Goal: Task Accomplishment & Management: Use online tool/utility

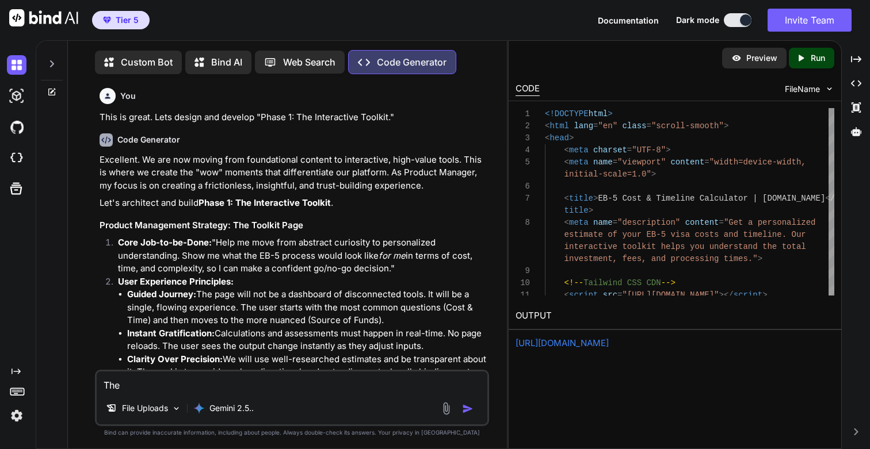
scroll to position [24249, 0]
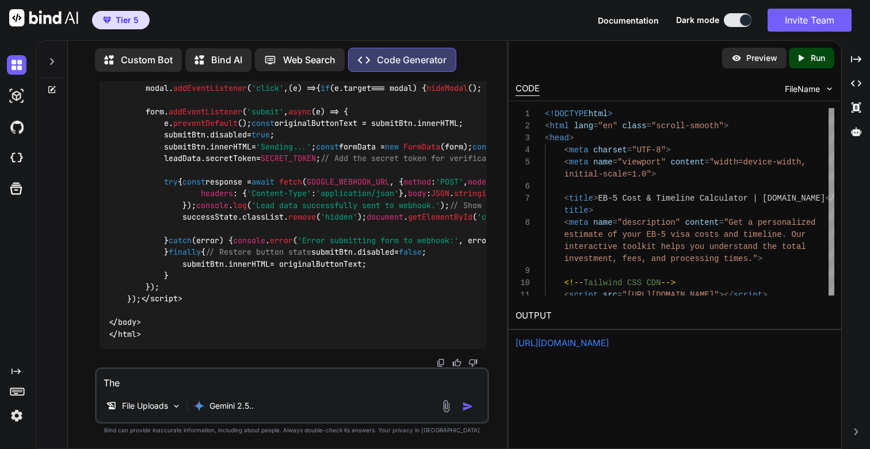
click at [801, 56] on icon at bounding box center [801, 58] width 5 height 6
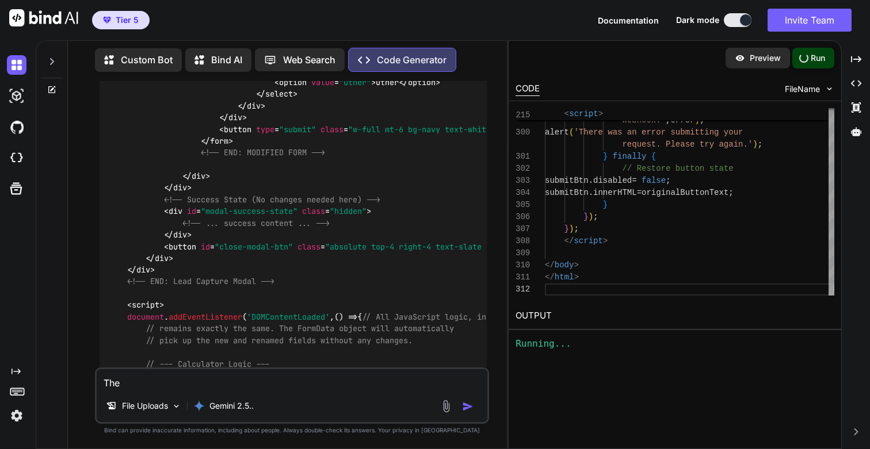
scroll to position [13440, 0]
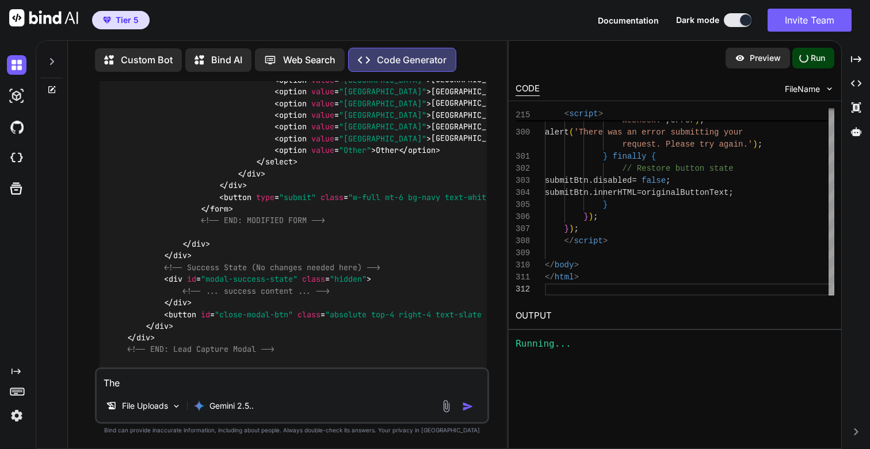
type textarea "x"
click at [57, 67] on div at bounding box center [52, 59] width 22 height 40
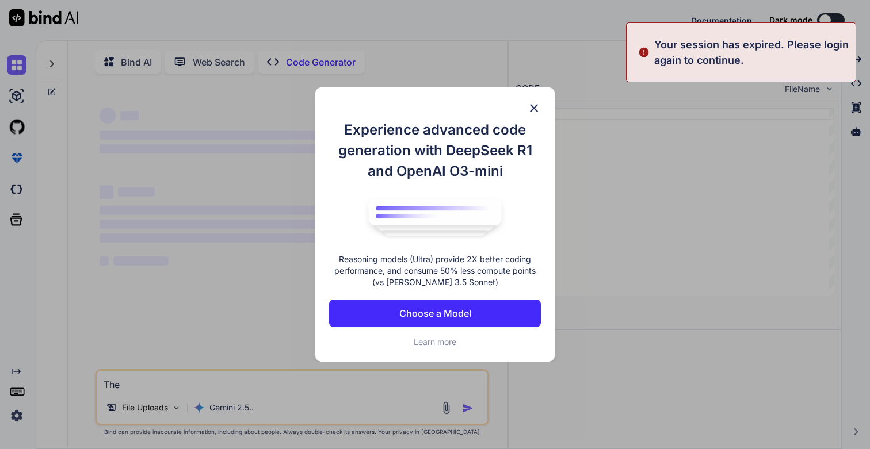
type textarea "x"
click at [463, 312] on p "Choose a Model" at bounding box center [435, 314] width 72 height 14
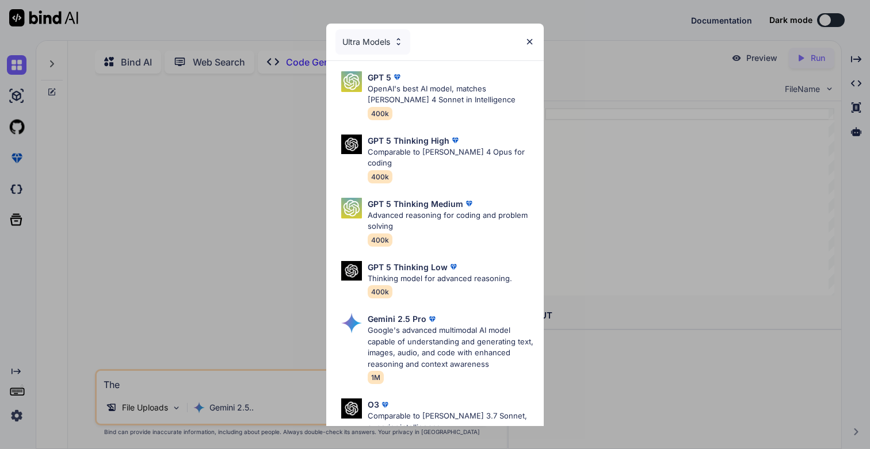
click at [386, 46] on div "Ultra Models" at bounding box center [372, 41] width 75 height 25
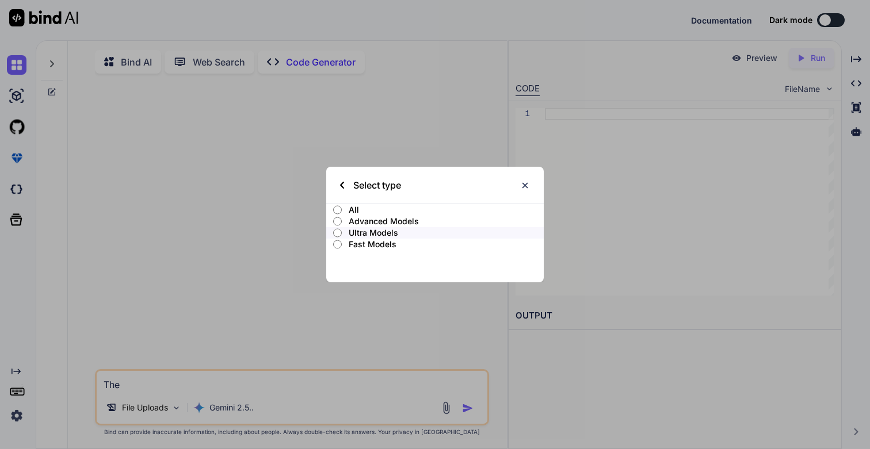
click at [350, 212] on p "All" at bounding box center [446, 210] width 195 height 12
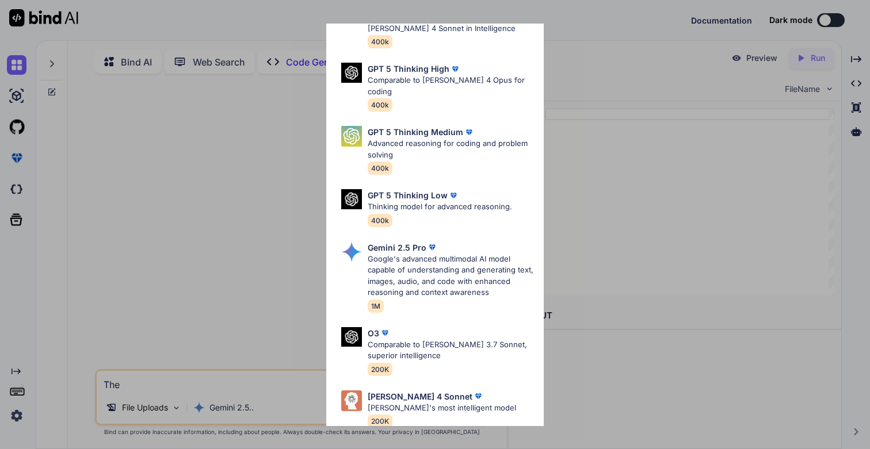
scroll to position [314, 0]
click at [449, 255] on p "Google's advanced multimodal AI model capable of understanding and generating t…" at bounding box center [451, 275] width 167 height 45
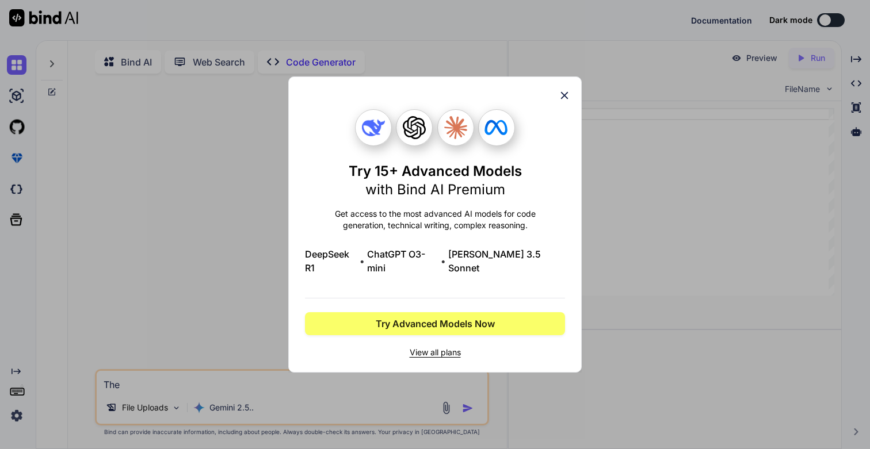
click at [565, 100] on icon at bounding box center [564, 95] width 13 height 13
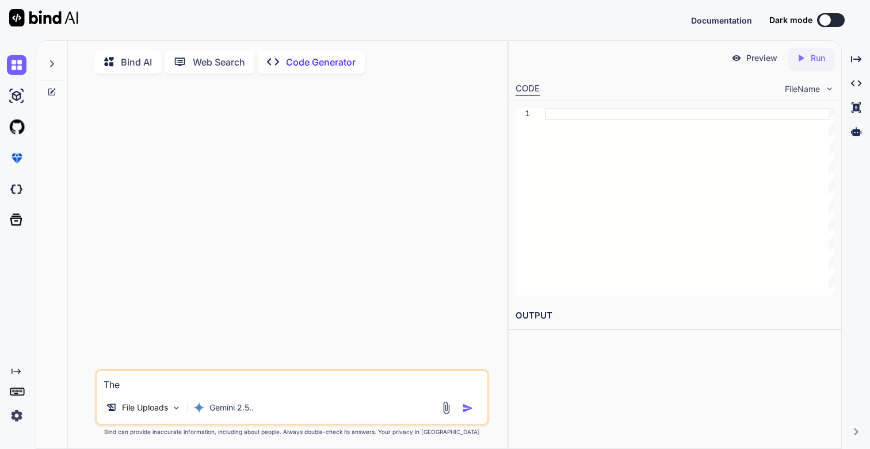
click at [12, 417] on img at bounding box center [17, 416] width 20 height 20
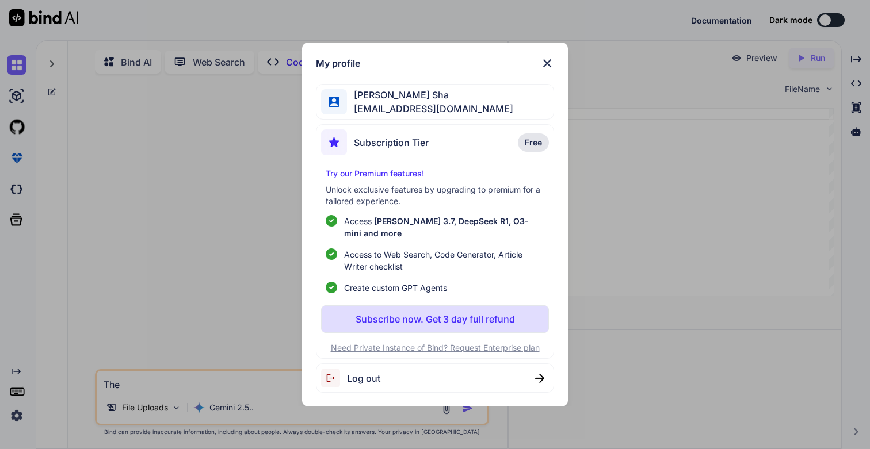
click at [364, 373] on span "Log out" at bounding box center [363, 379] width 33 height 14
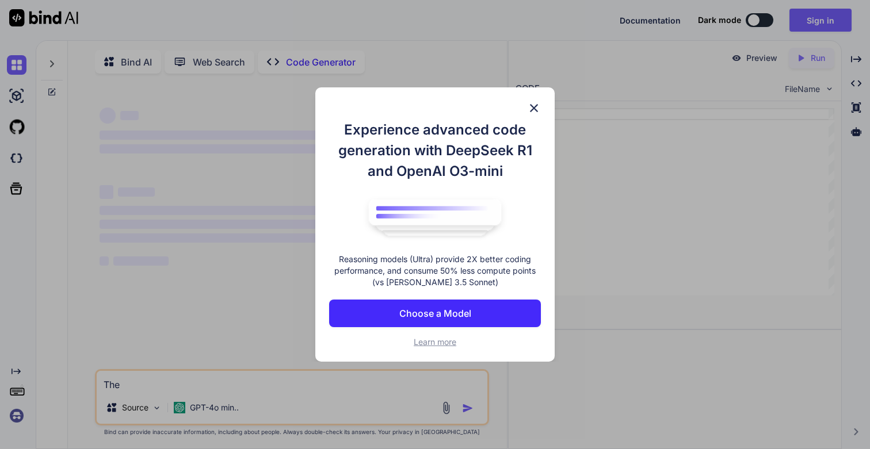
type textarea "x"
click at [533, 108] on img at bounding box center [534, 108] width 14 height 14
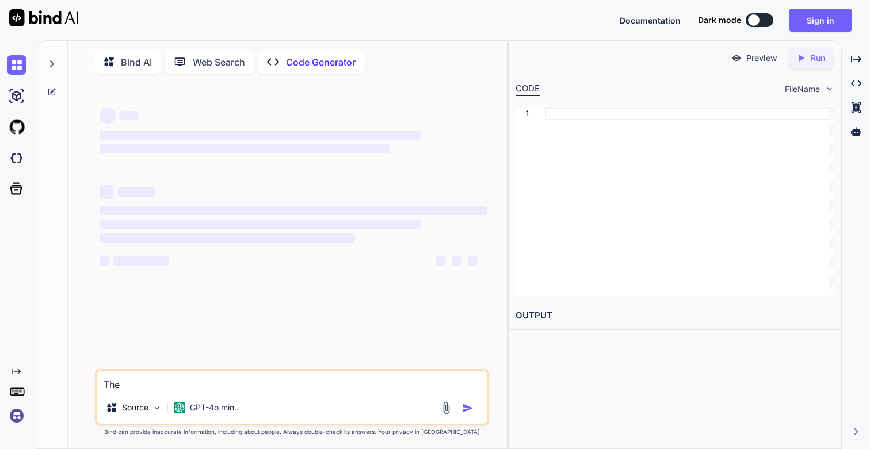
click at [14, 413] on img at bounding box center [17, 416] width 20 height 20
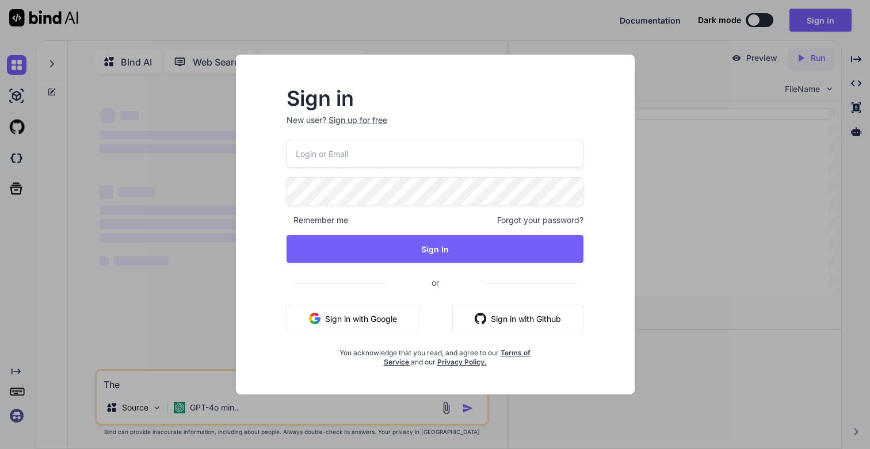
click at [333, 158] on input "email" at bounding box center [435, 154] width 297 height 28
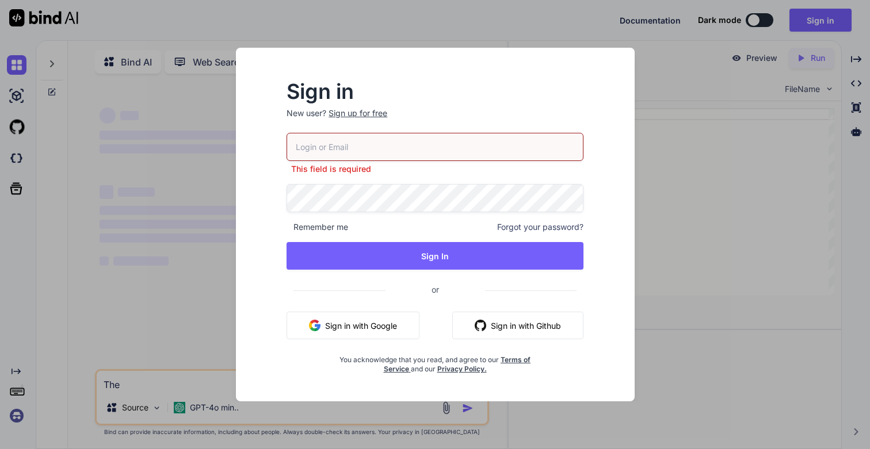
type input "sania1813@yahoo.com"
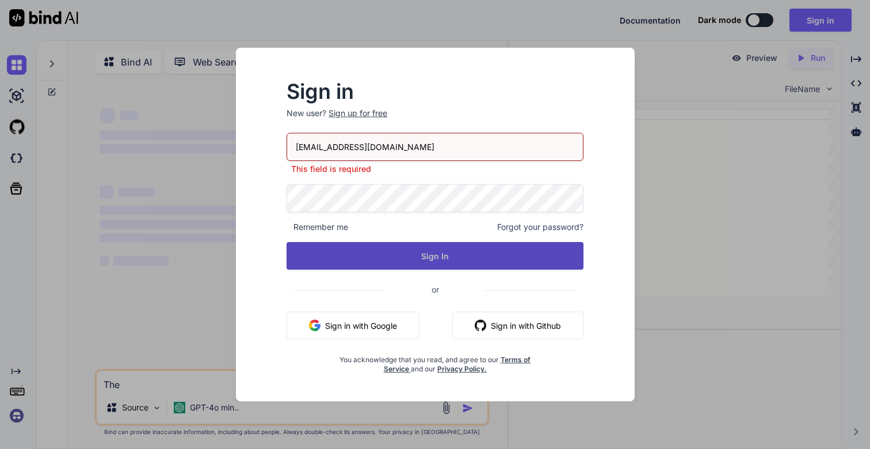
click at [422, 253] on button "Sign In" at bounding box center [435, 256] width 297 height 28
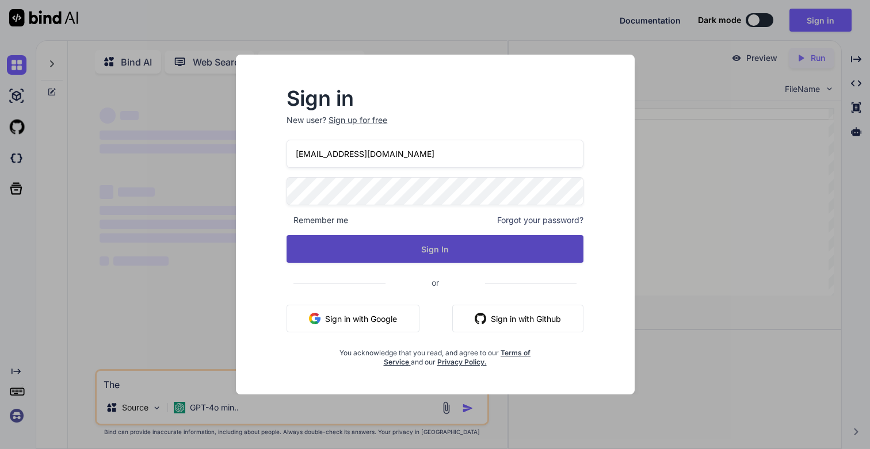
click at [457, 256] on button "Sign In" at bounding box center [435, 249] width 297 height 28
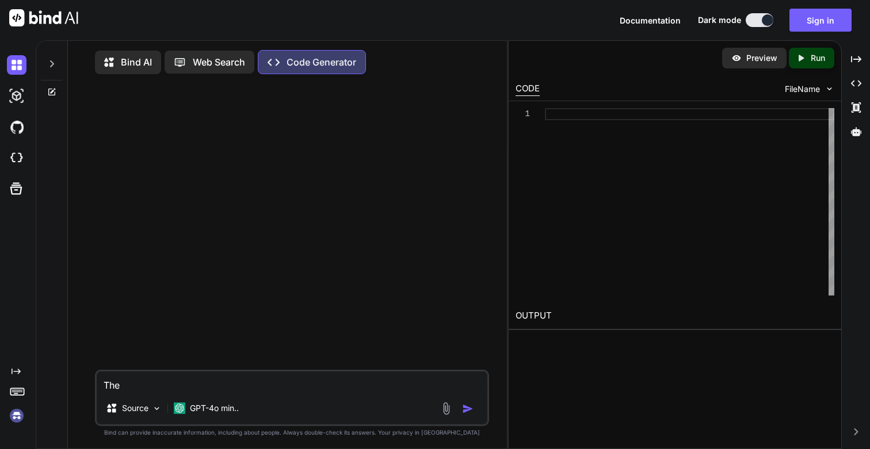
click at [50, 63] on icon at bounding box center [51, 63] width 9 height 9
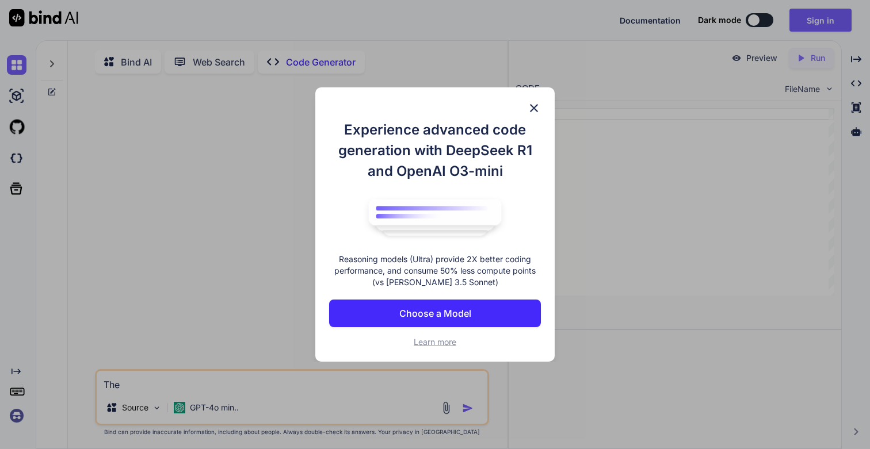
click at [541, 106] on div "Experience advanced code generation with DeepSeek R1 and OpenAI O3-mini Reasoni…" at bounding box center [434, 224] width 239 height 275
click at [529, 110] on img at bounding box center [534, 108] width 14 height 14
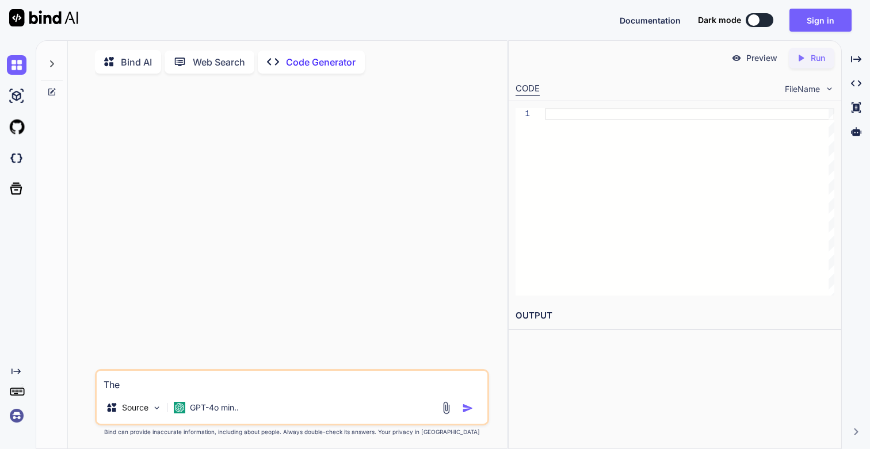
type textarea "x"
click at [54, 66] on icon at bounding box center [51, 63] width 9 height 9
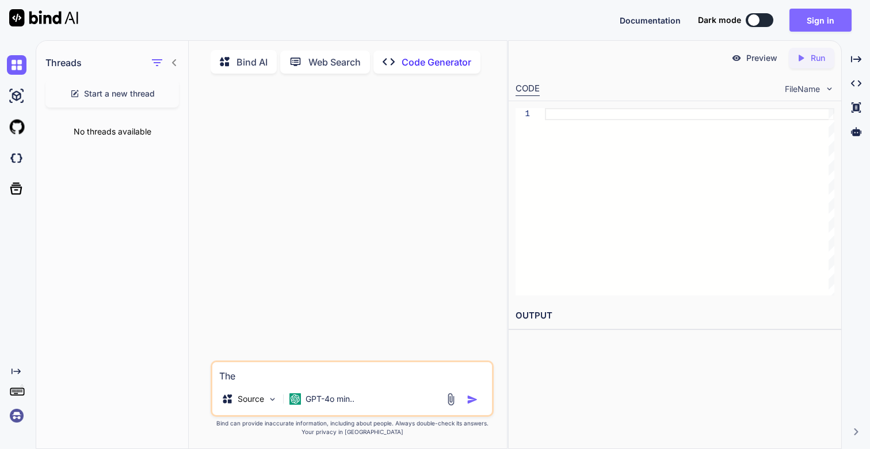
click at [834, 19] on button "Sign in" at bounding box center [820, 20] width 62 height 23
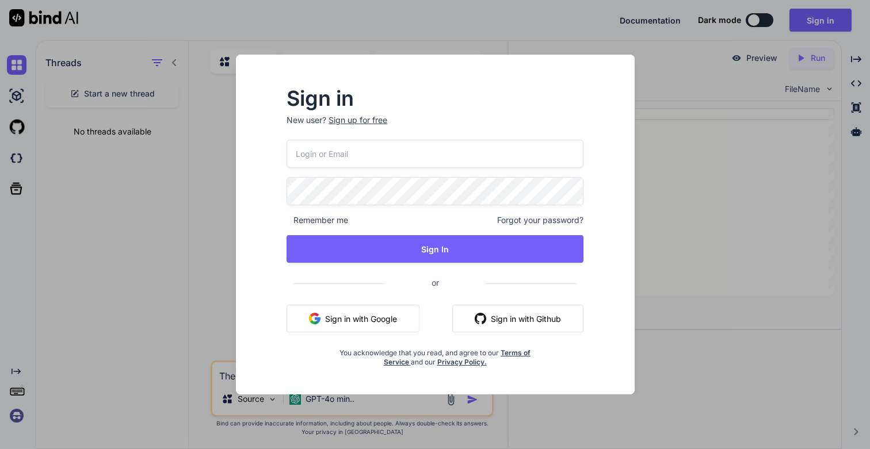
click at [315, 161] on input "email" at bounding box center [435, 154] width 297 height 28
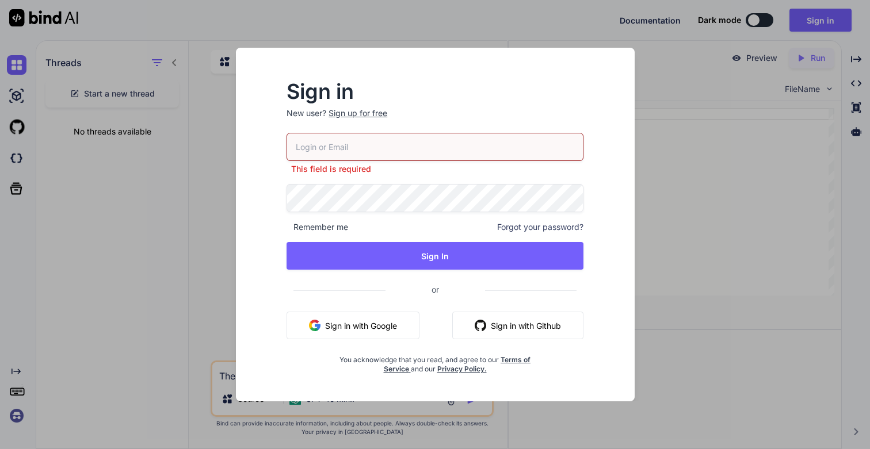
type input "sania1813@yahoo.com"
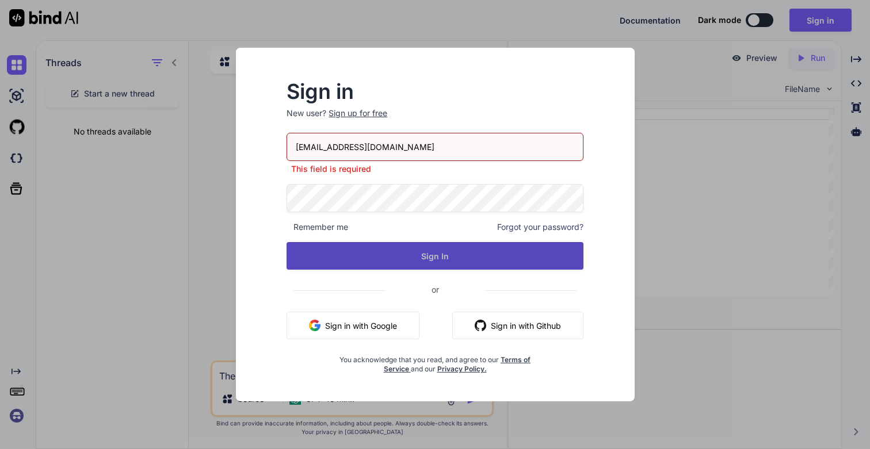
click at [413, 257] on button "Sign In" at bounding box center [435, 256] width 297 height 28
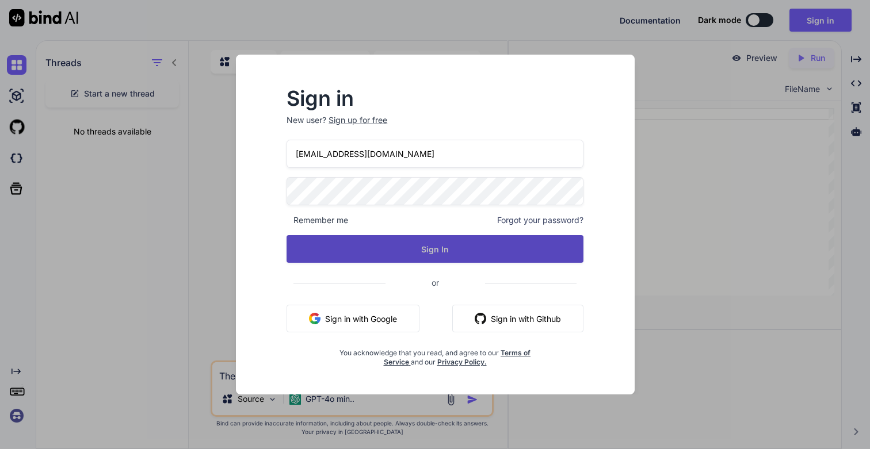
click at [435, 245] on button "Sign In" at bounding box center [435, 249] width 297 height 28
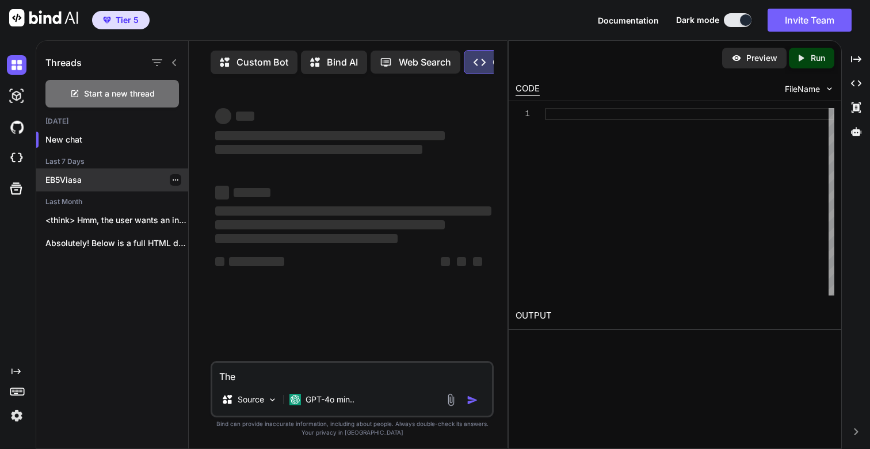
click at [76, 177] on p "EB5Viasa" at bounding box center [116, 180] width 143 height 12
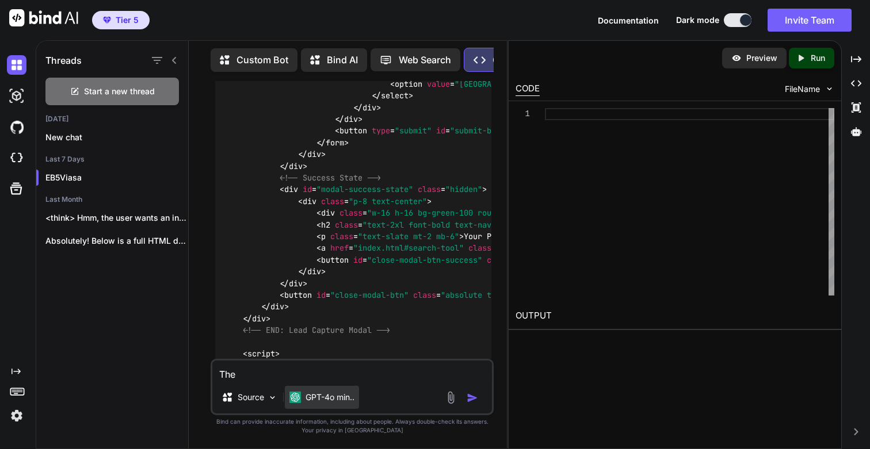
scroll to position [17264, 0]
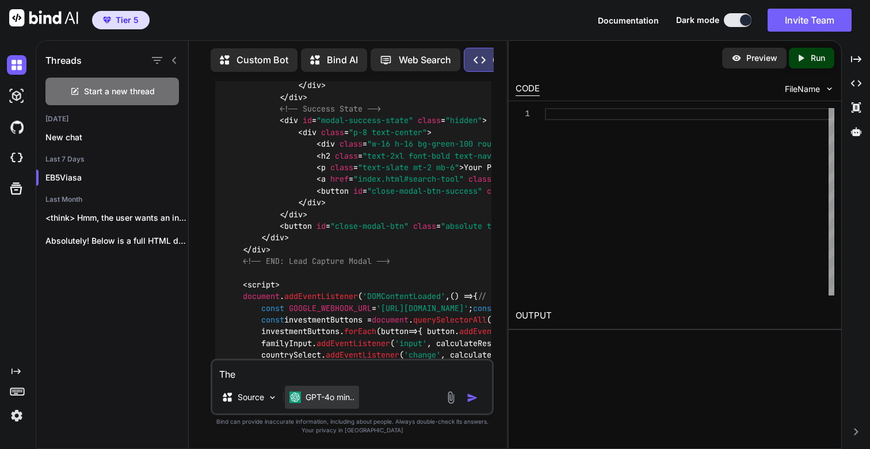
click at [330, 392] on p "GPT-4o min.." at bounding box center [330, 398] width 49 height 12
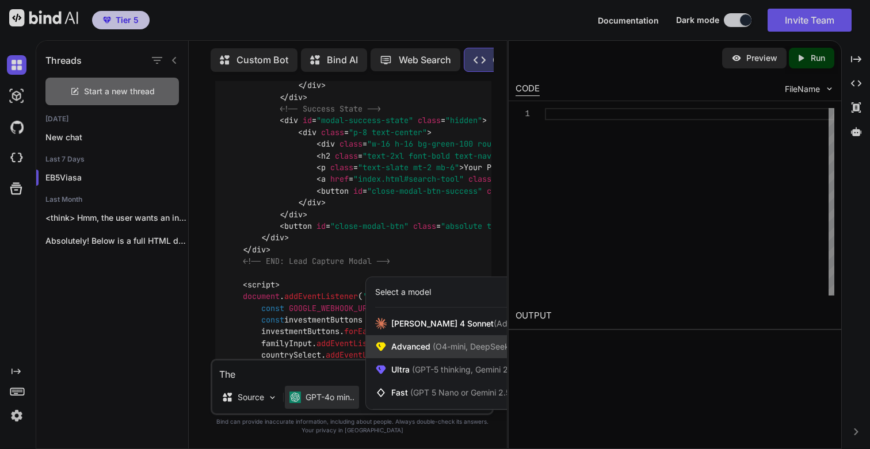
click at [411, 353] on div "Advanced (O4-mini, DeepSeek R1)" at bounding box center [460, 346] width 188 height 23
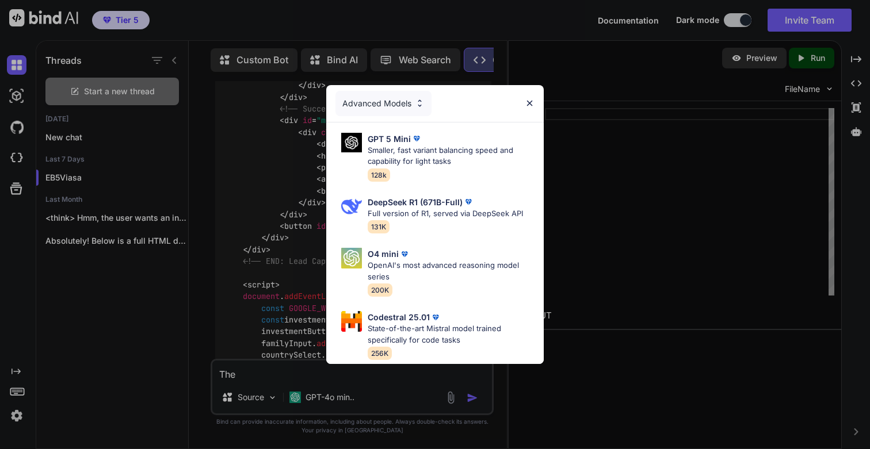
click at [365, 100] on div "Advanced Models" at bounding box center [383, 103] width 96 height 25
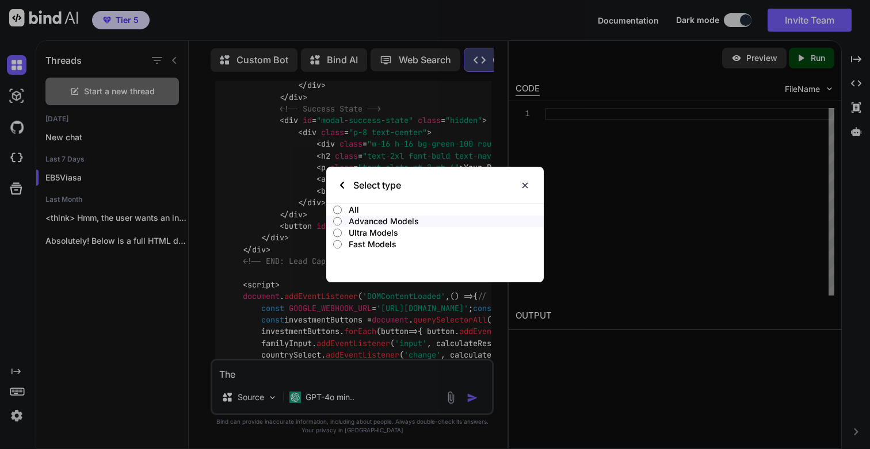
click at [338, 208] on input "All" at bounding box center [337, 209] width 9 height 9
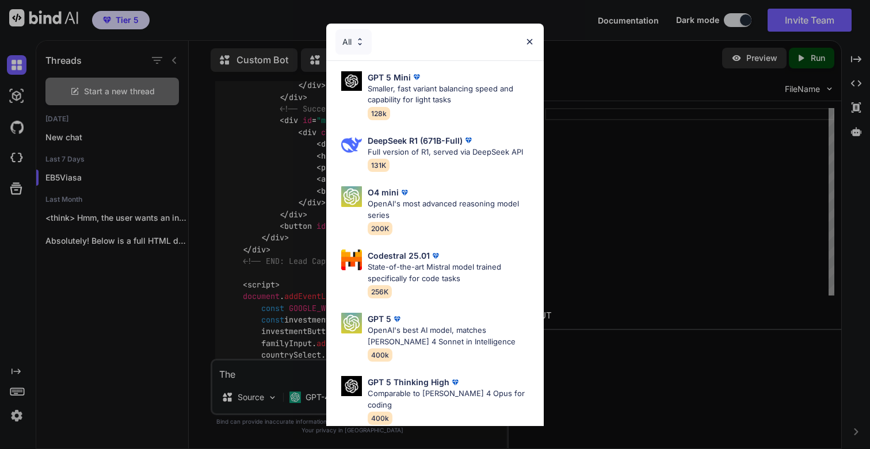
click at [360, 43] on img at bounding box center [360, 42] width 10 height 10
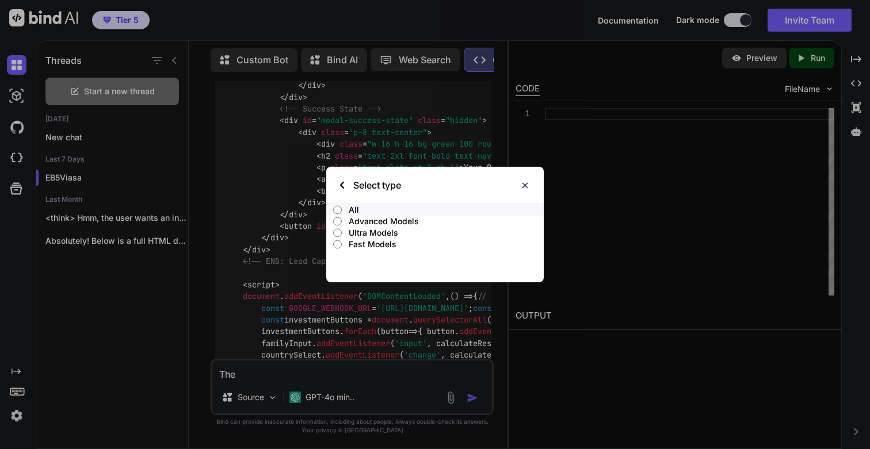
click at [365, 233] on p "Ultra Models" at bounding box center [446, 233] width 195 height 12
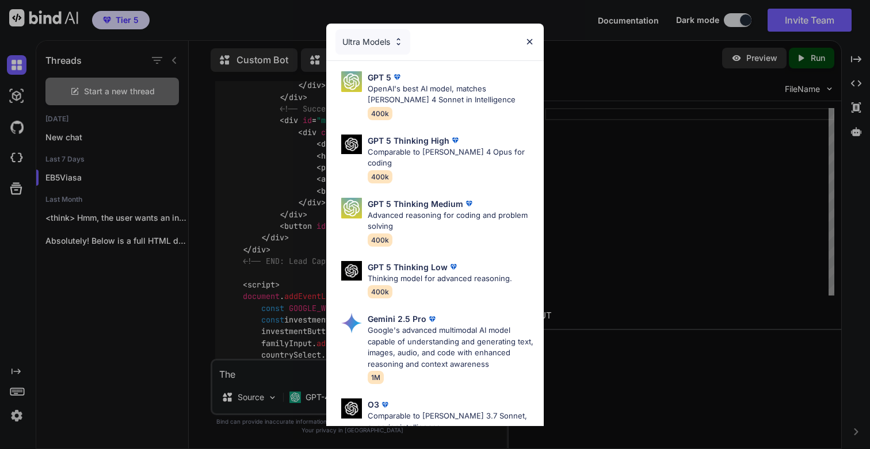
click at [364, 42] on div "Ultra Models" at bounding box center [372, 41] width 75 height 25
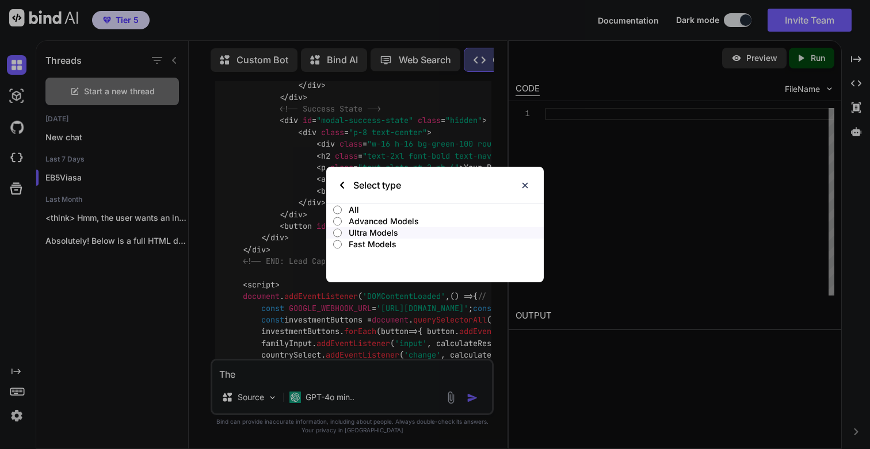
click at [356, 244] on p "Fast Models" at bounding box center [446, 245] width 195 height 12
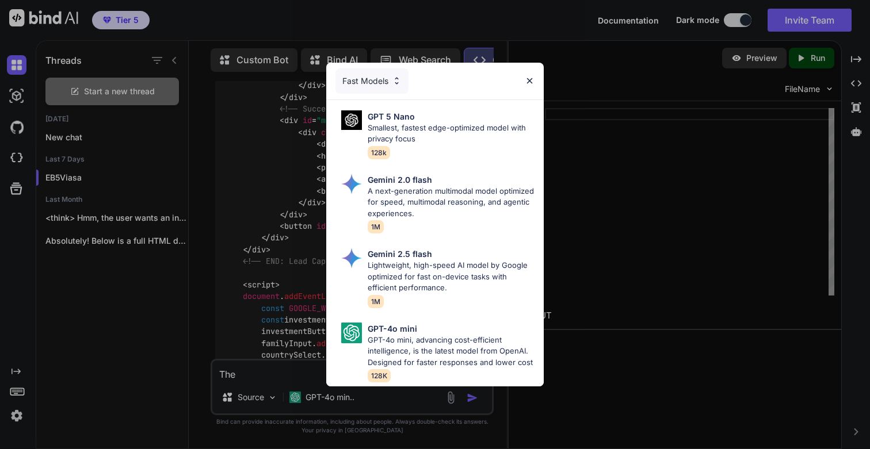
click at [369, 82] on div "Fast Models" at bounding box center [371, 80] width 73 height 25
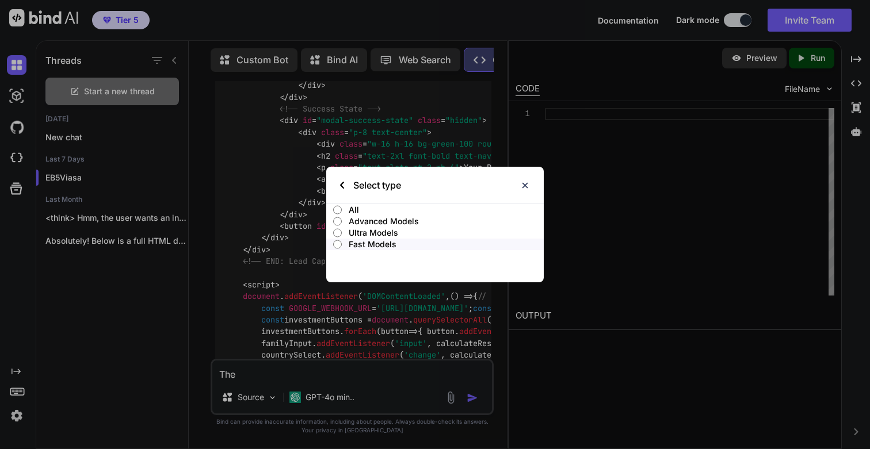
click at [357, 233] on p "Ultra Models" at bounding box center [446, 233] width 195 height 12
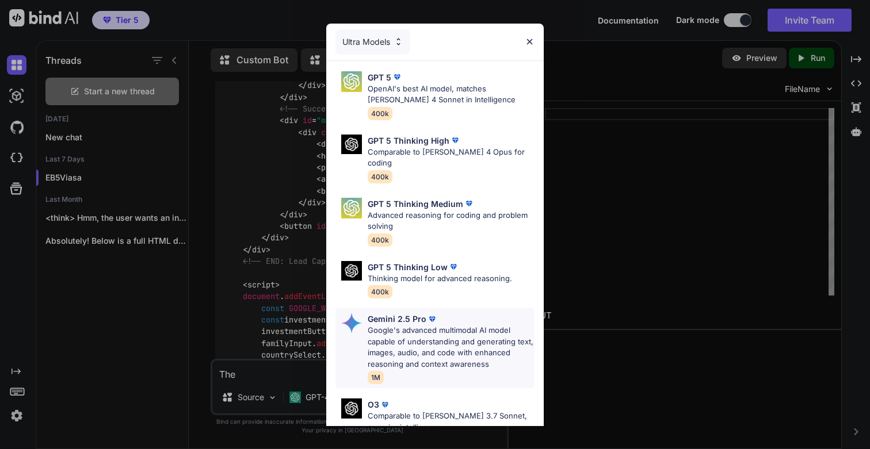
click at [411, 325] on p "Google's advanced multimodal AI model capable of understanding and generating t…" at bounding box center [451, 347] width 167 height 45
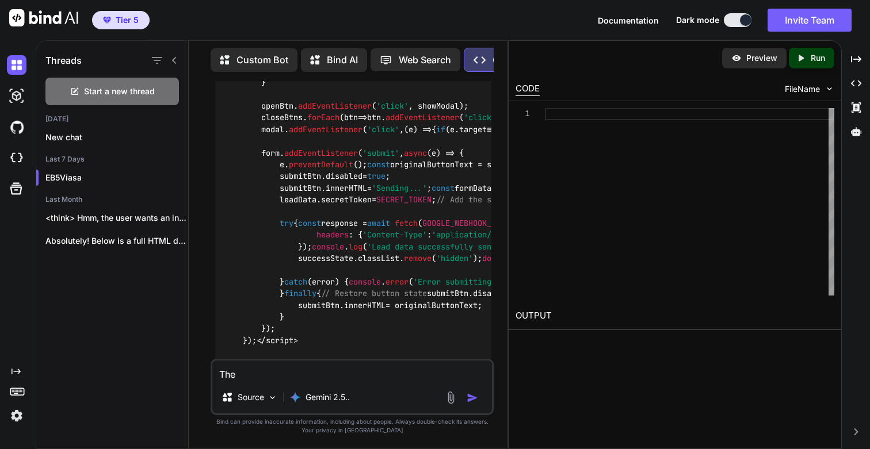
scroll to position [0, 0]
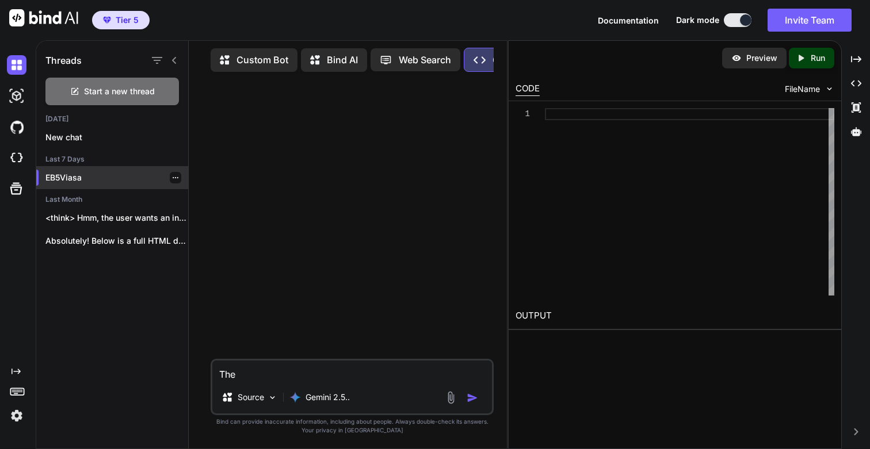
click at [68, 175] on p "EB5Viasa" at bounding box center [116, 178] width 143 height 12
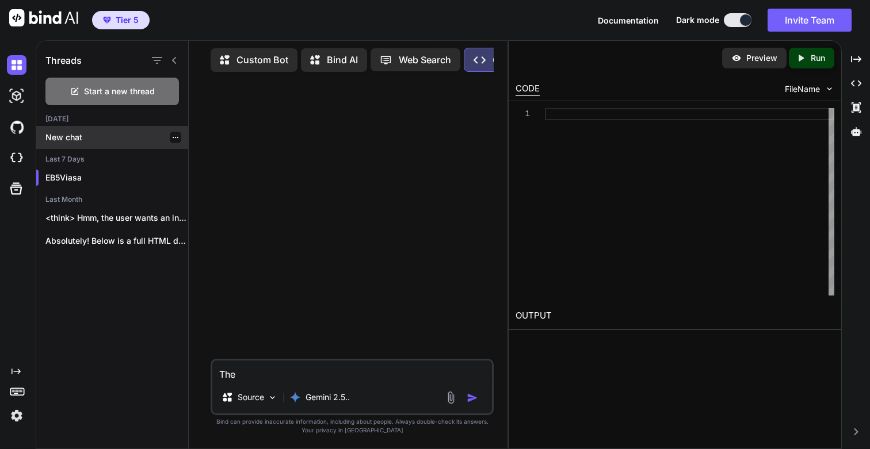
click at [81, 136] on p "New chat" at bounding box center [116, 138] width 143 height 12
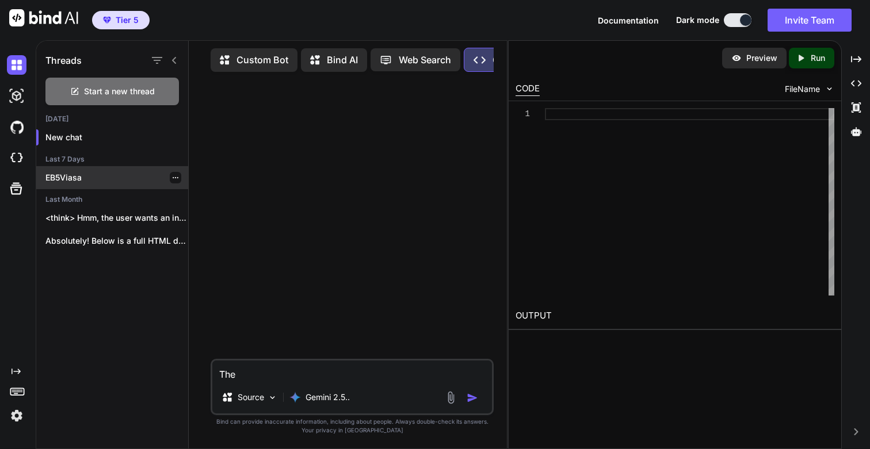
click at [63, 175] on p "EB5Viasa" at bounding box center [116, 178] width 143 height 12
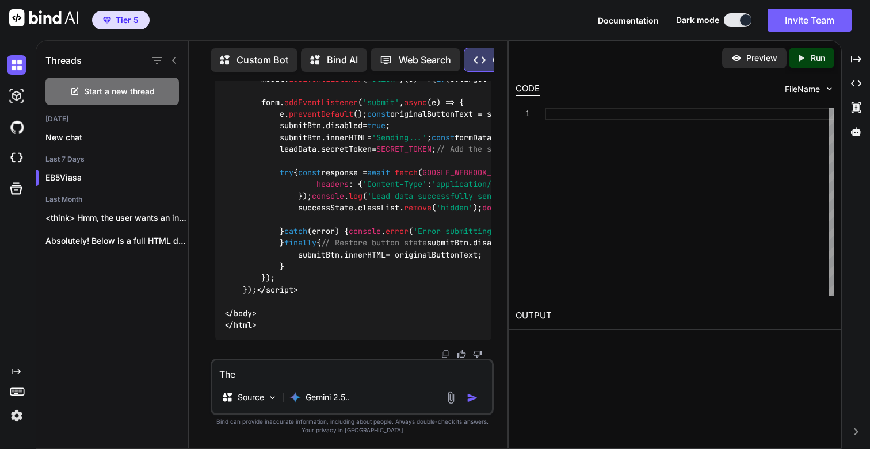
scroll to position [17764, 0]
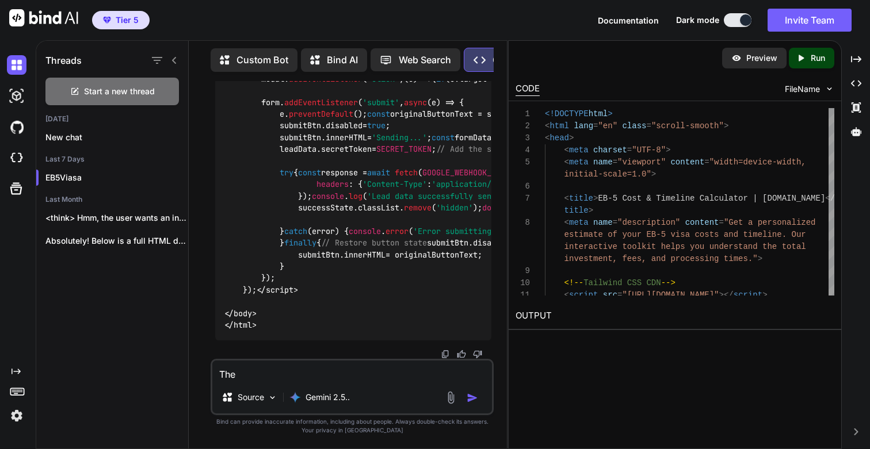
click at [808, 56] on icon "Created with Pixso." at bounding box center [803, 58] width 15 height 10
click at [560, 346] on link "https://app.onecompiler.com/43w3mankt_43w4pzmsx" at bounding box center [562, 343] width 93 height 11
